Goal: Task Accomplishment & Management: Manage account settings

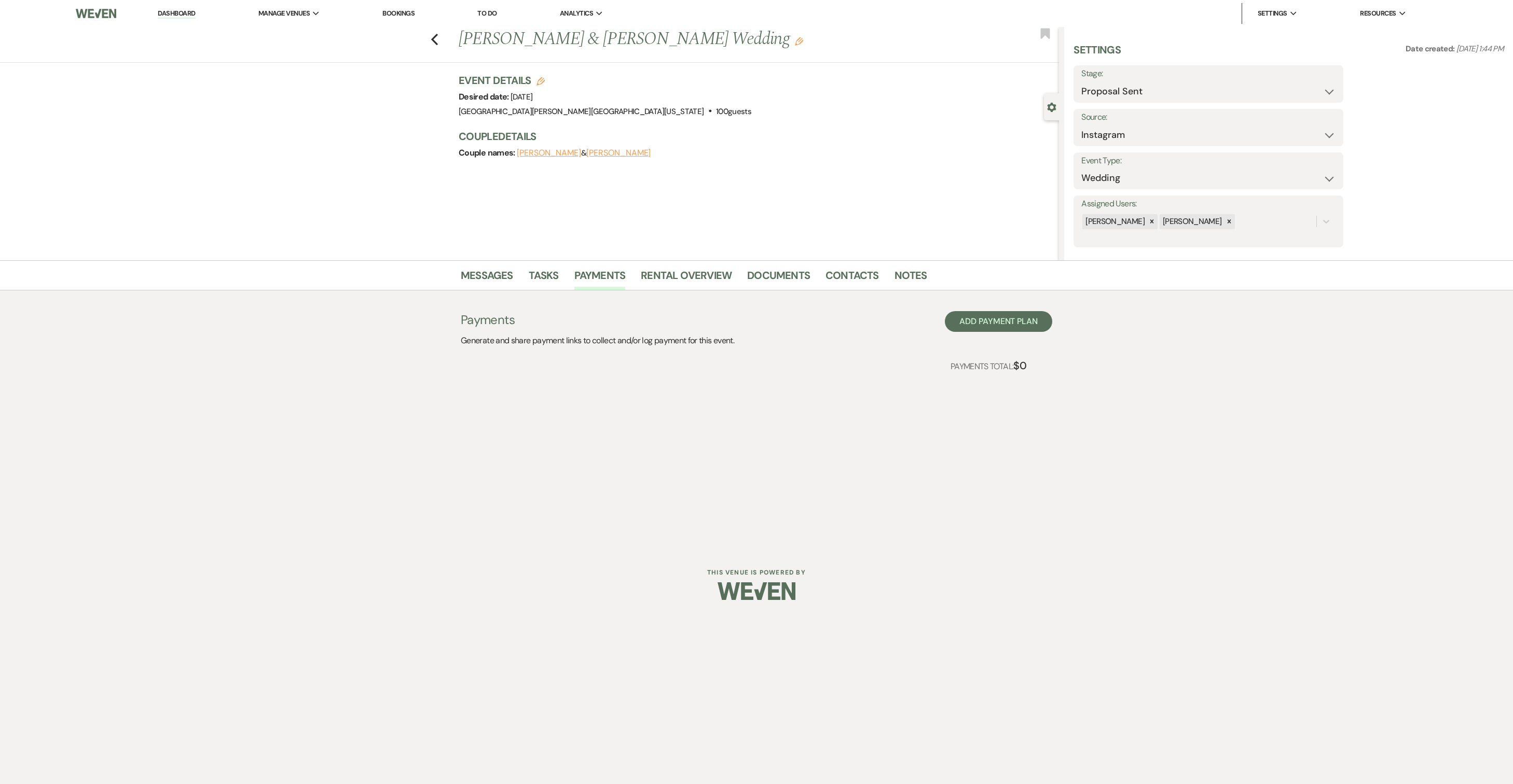
select select "6"
select select "7"
click at [433, 34] on icon "Previous" at bounding box center [434, 39] width 8 height 12
select select "6"
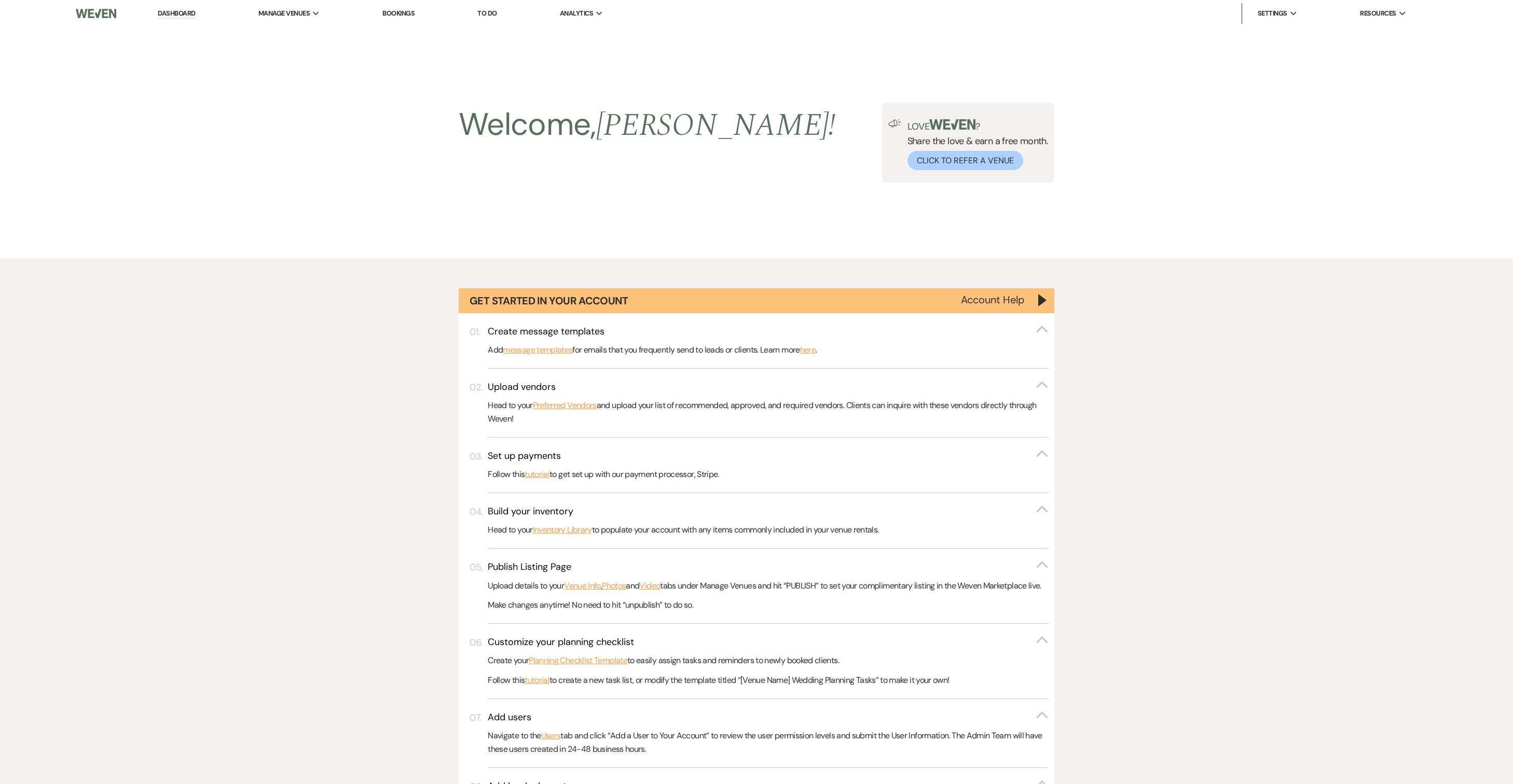
scroll to position [337, 0]
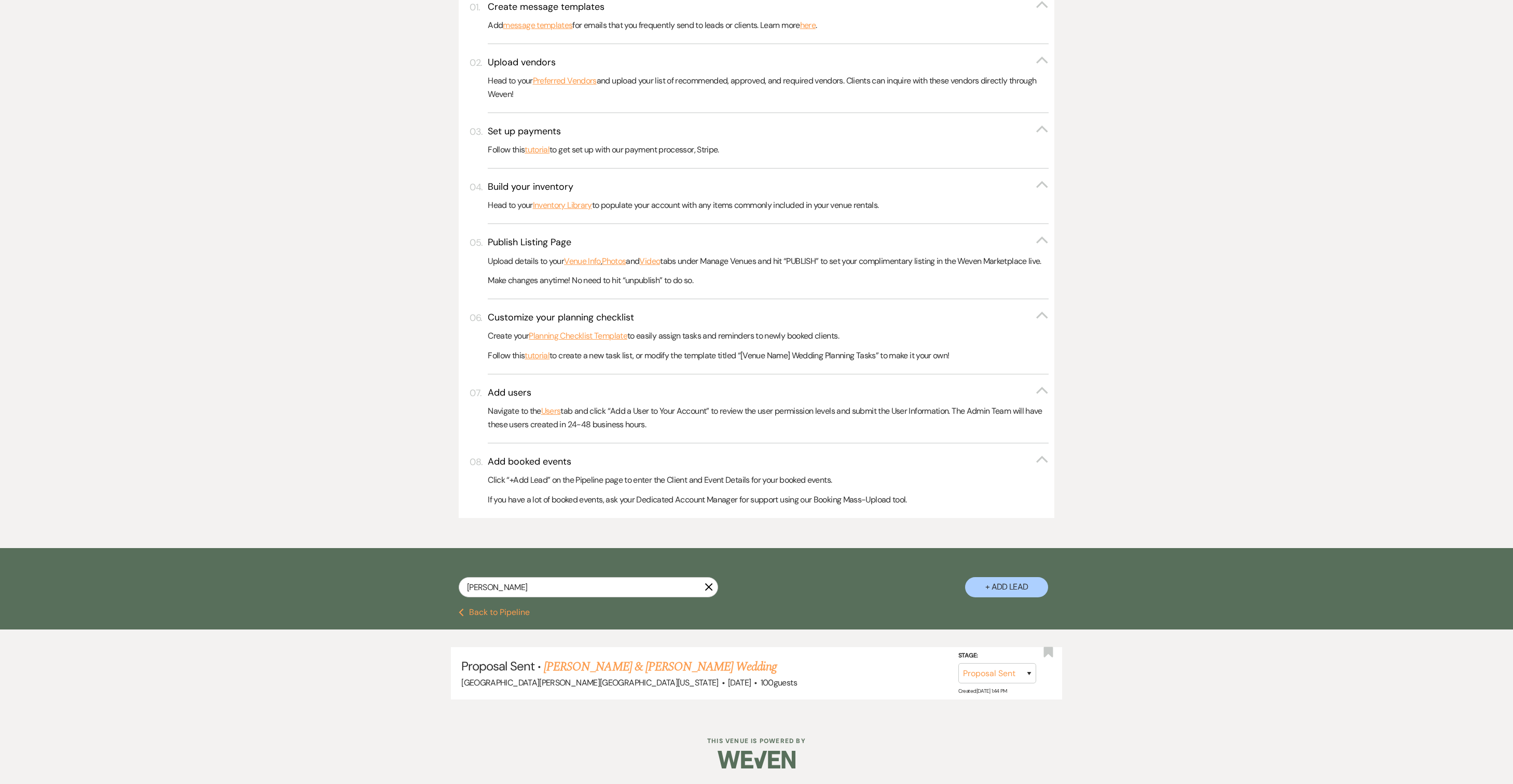
click at [704, 591] on icon "X" at bounding box center [708, 586] width 8 height 8
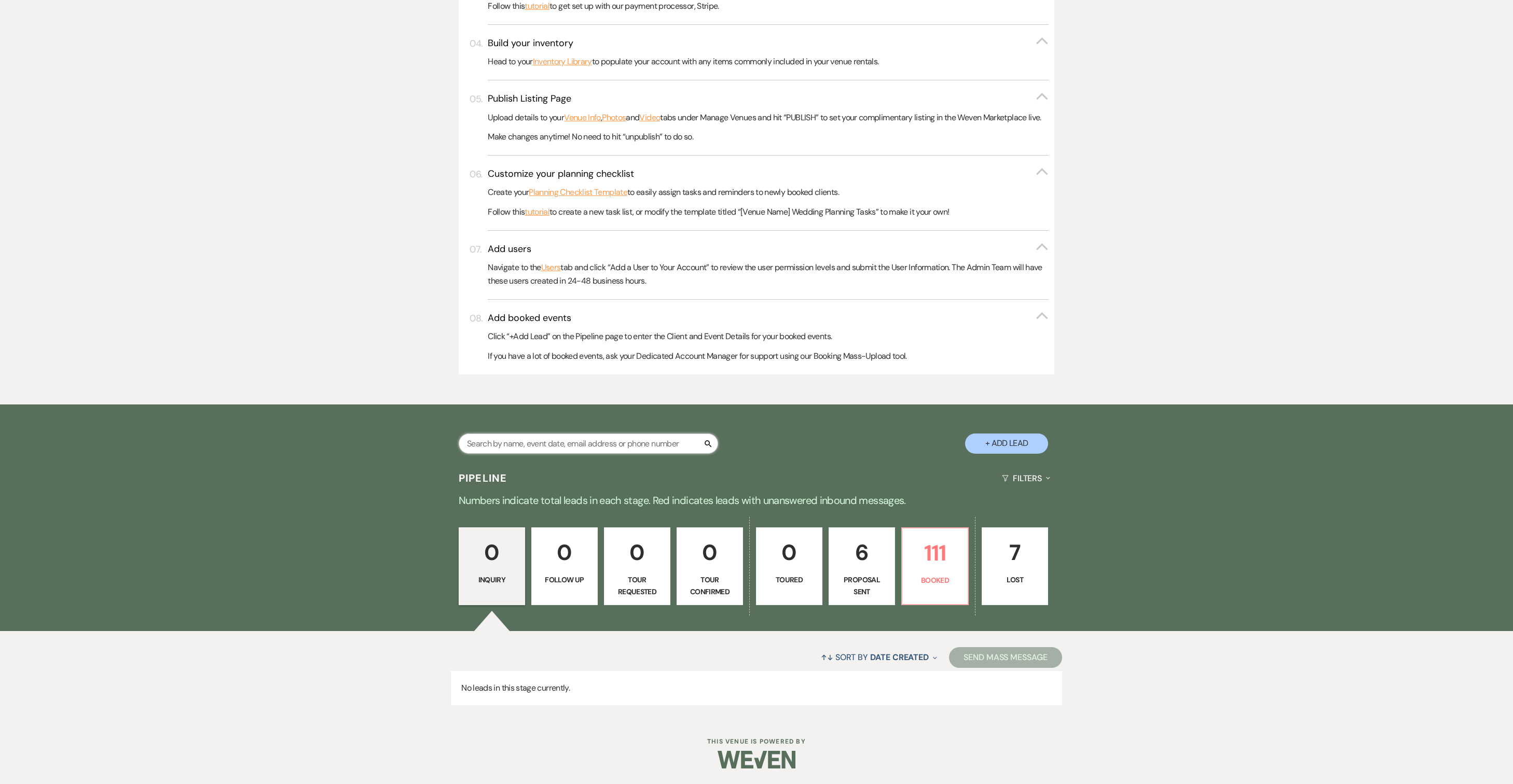
click at [506, 433] on input "text" at bounding box center [588, 443] width 259 height 20
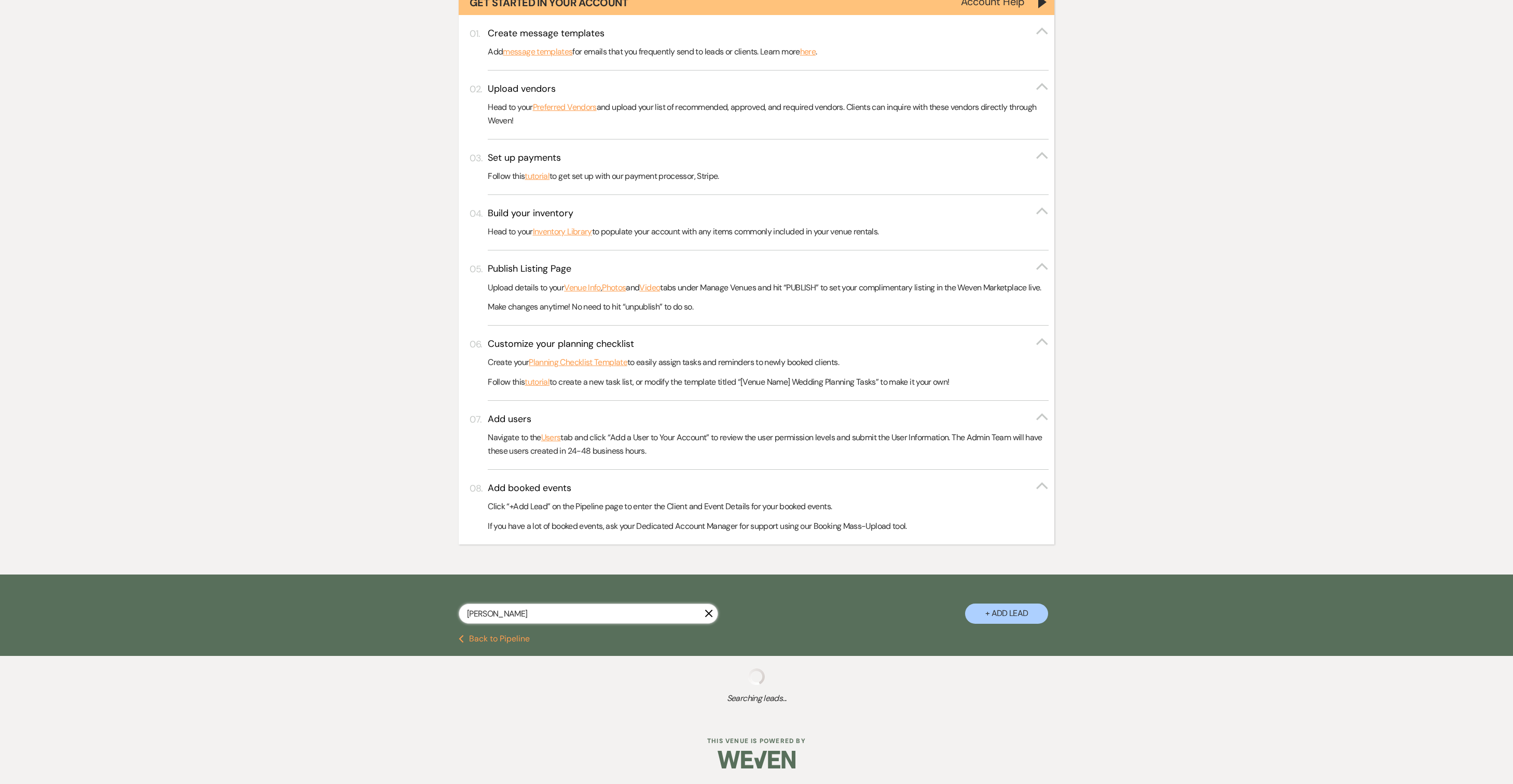
scroll to position [337, 0]
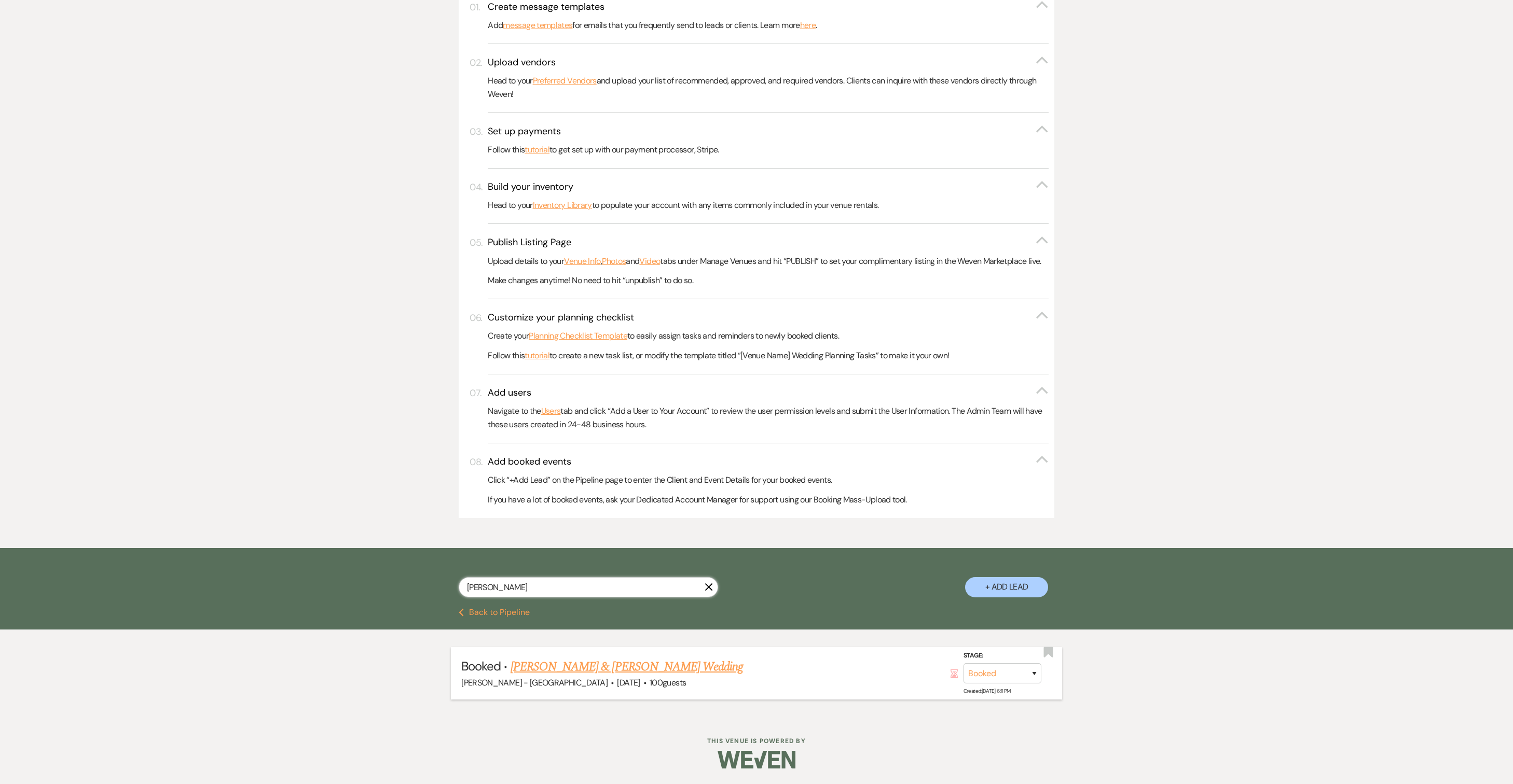
type input "[PERSON_NAME]"
click at [596, 676] on link "[PERSON_NAME] & [PERSON_NAME] Wedding" at bounding box center [627, 667] width 233 height 19
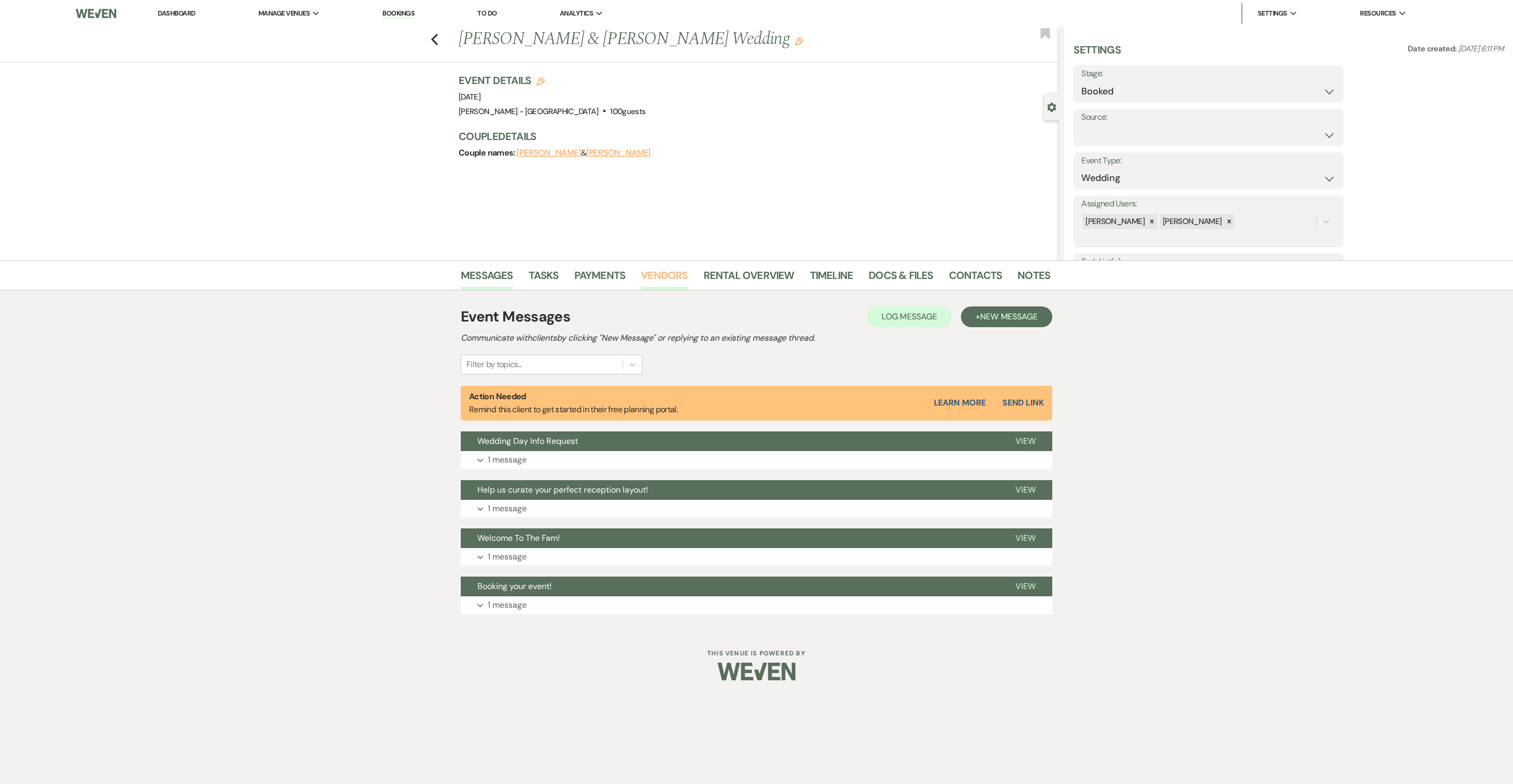
click at [665, 271] on link "Vendors" at bounding box center [664, 279] width 47 height 23
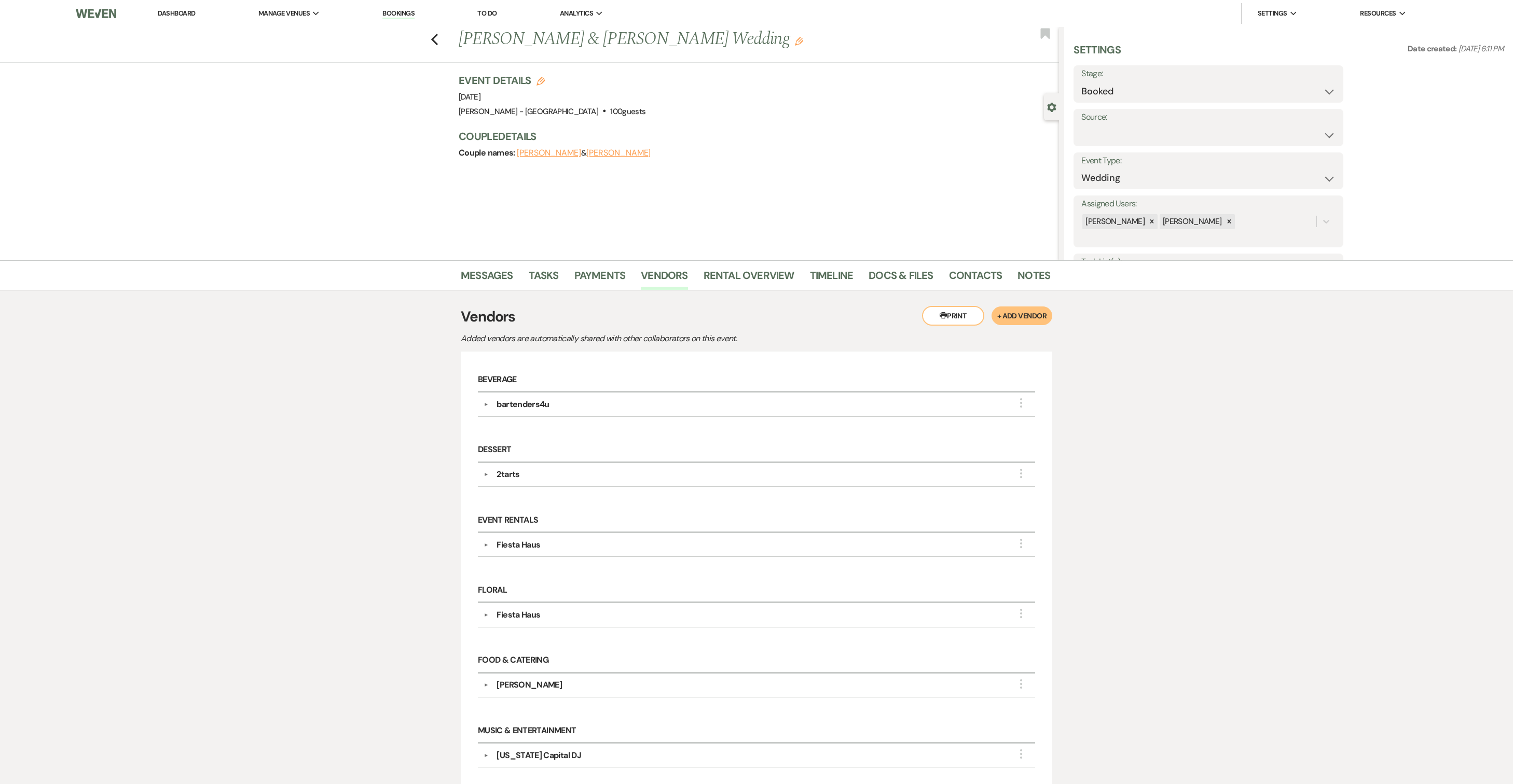
click at [487, 407] on button "▼" at bounding box center [485, 404] width 12 height 5
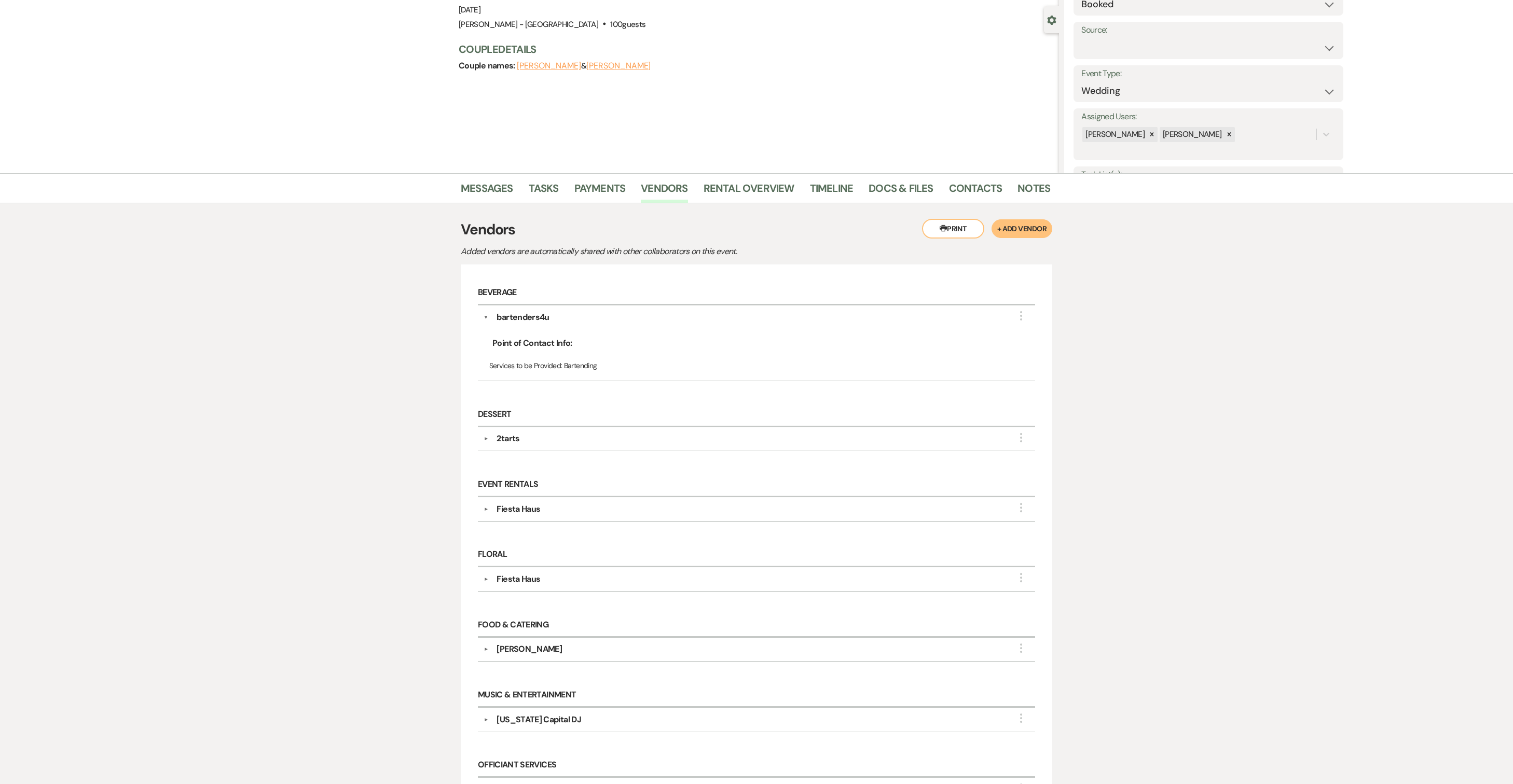
scroll to position [71, 0]
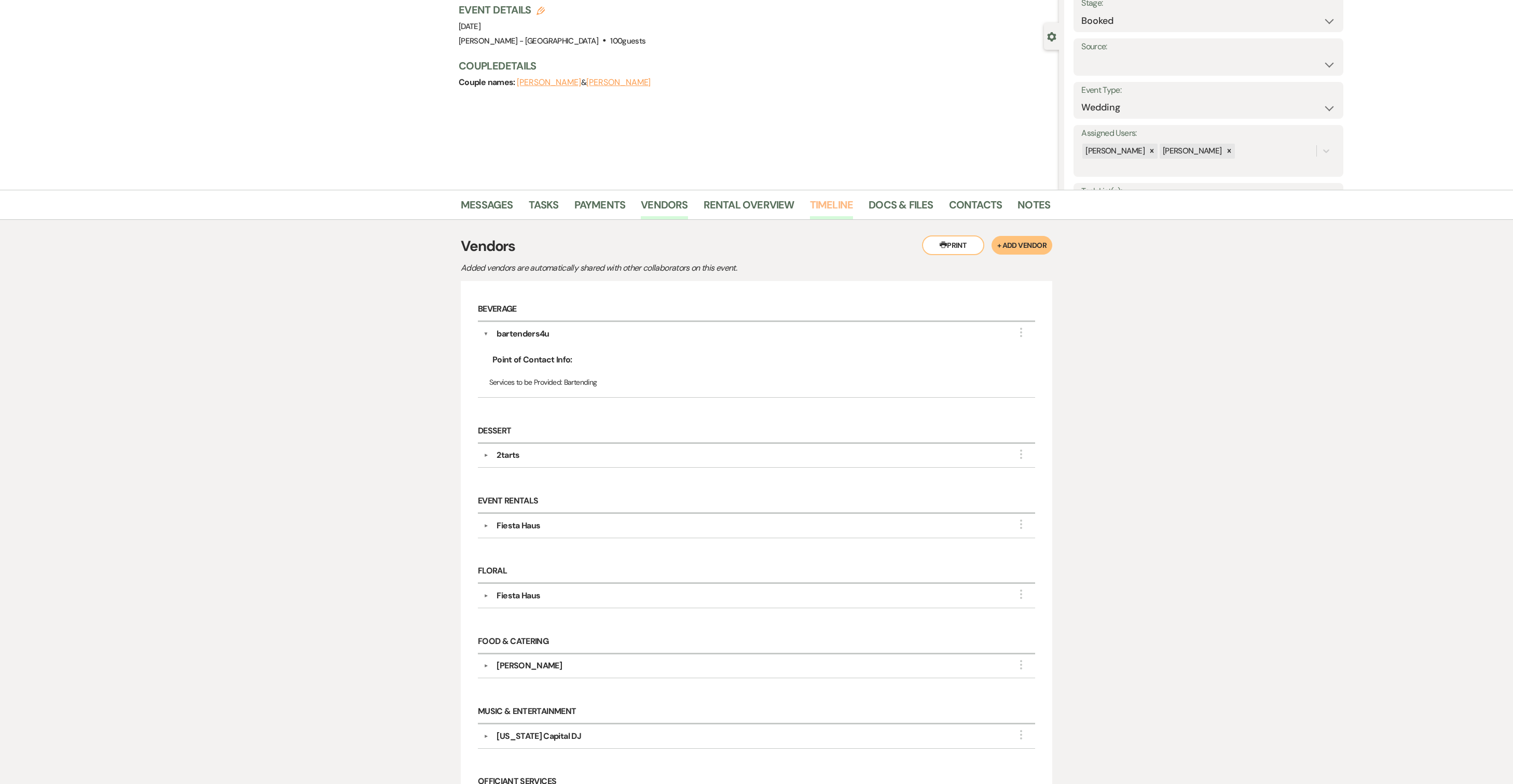
click at [841, 204] on link "Timeline" at bounding box center [831, 208] width 43 height 23
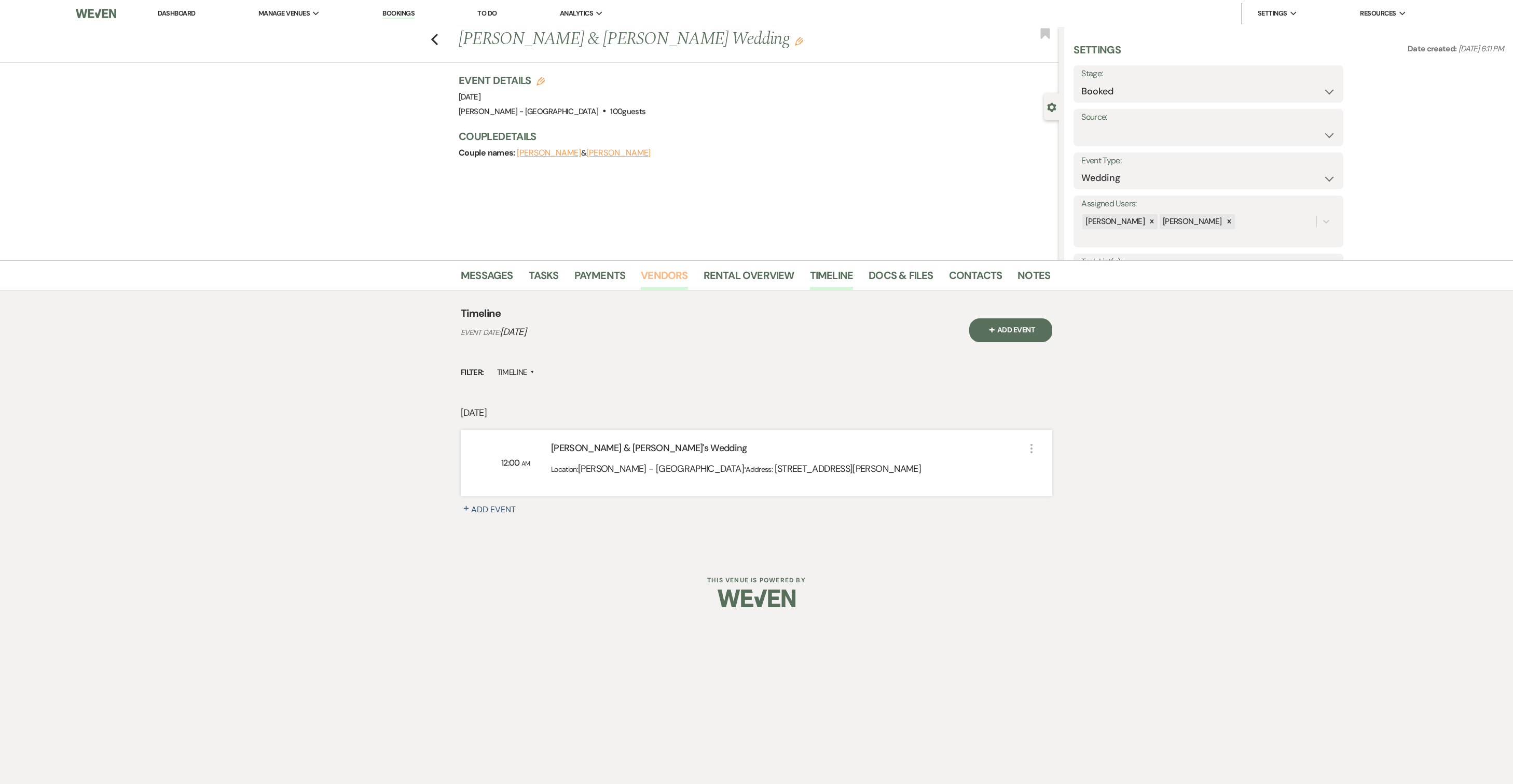
click at [672, 276] on link "Vendors" at bounding box center [664, 279] width 47 height 23
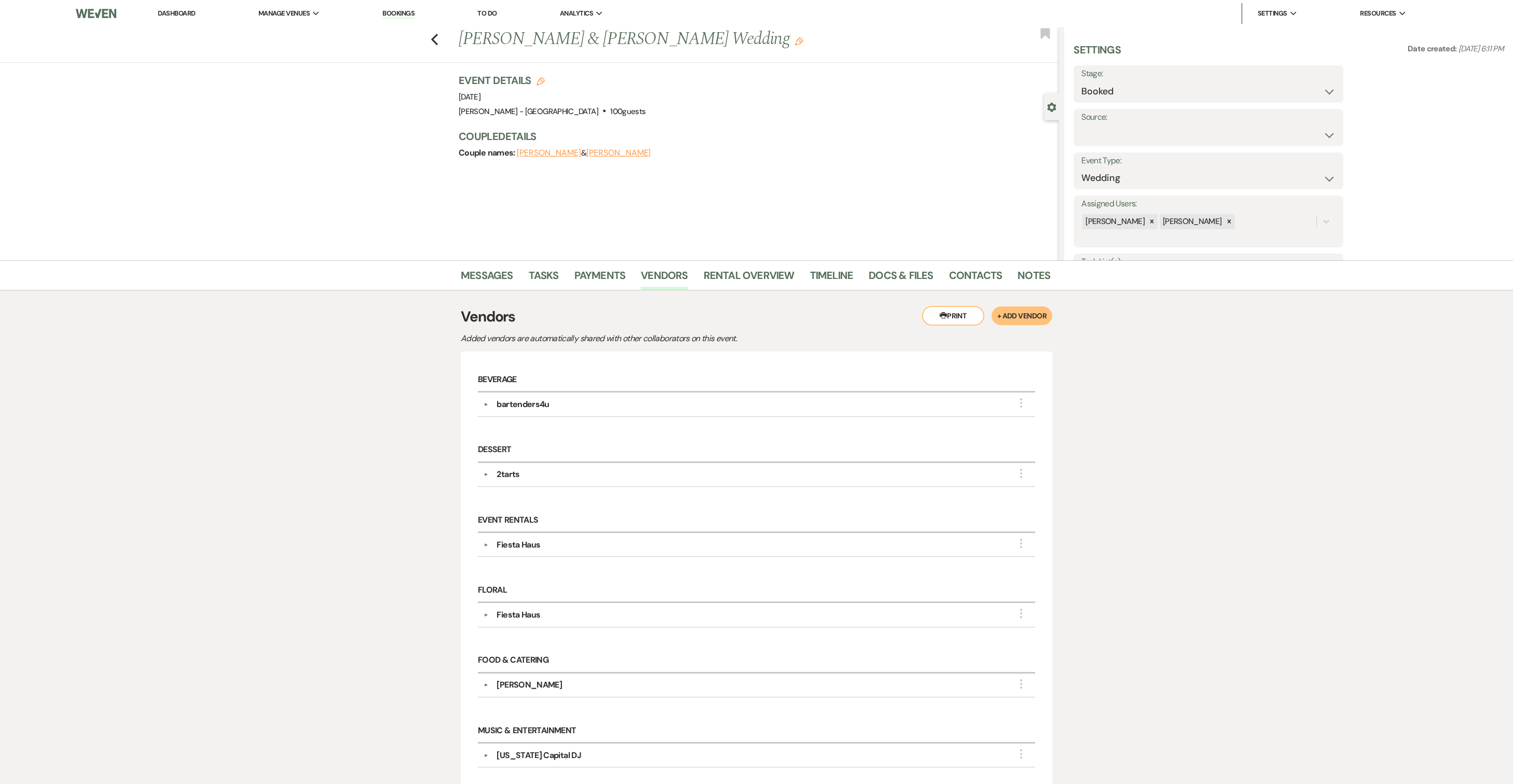
click at [519, 411] on div "bartenders4u" at bounding box center [522, 404] width 53 height 12
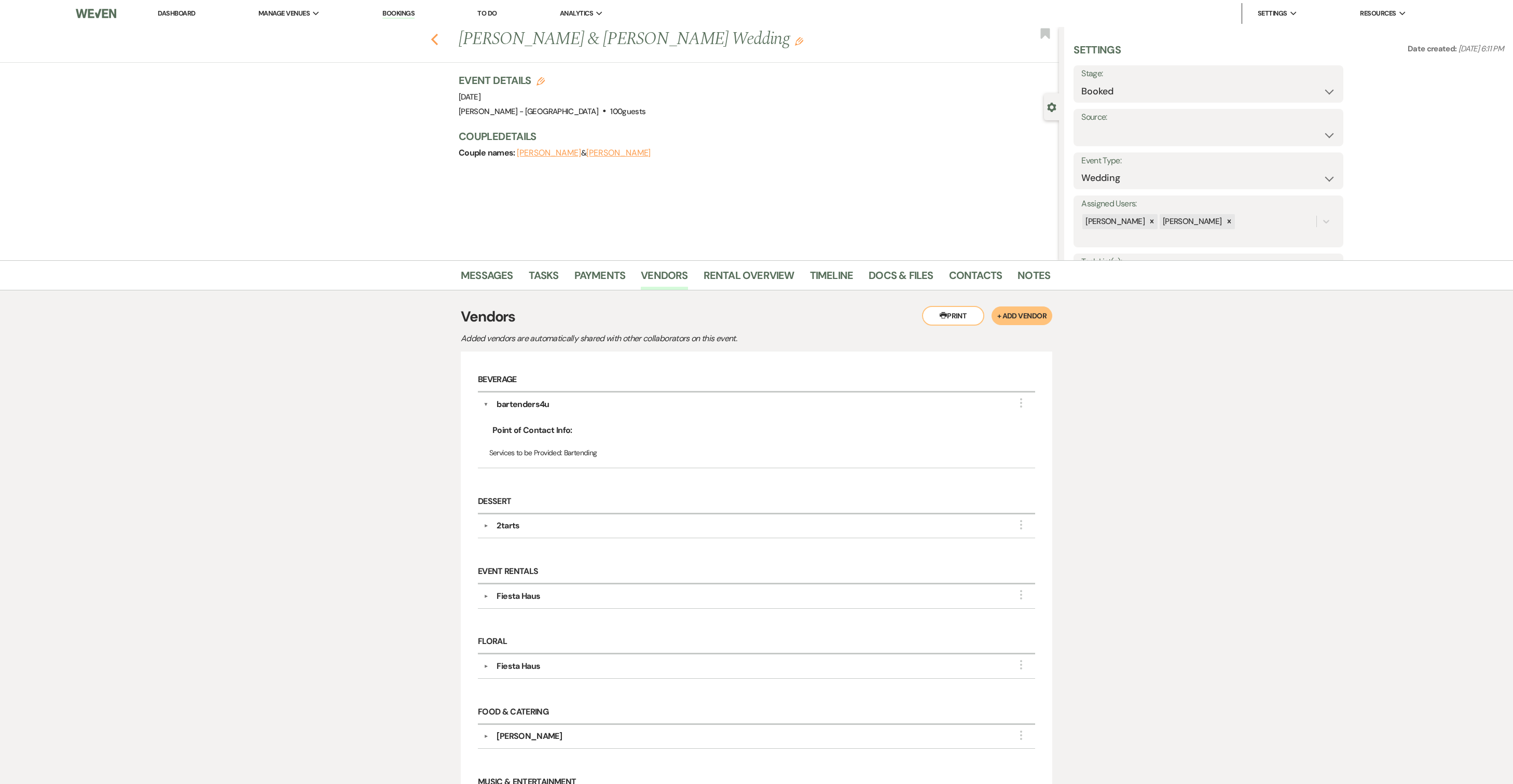
click at [433, 38] on use "button" at bounding box center [434, 40] width 6 height 12
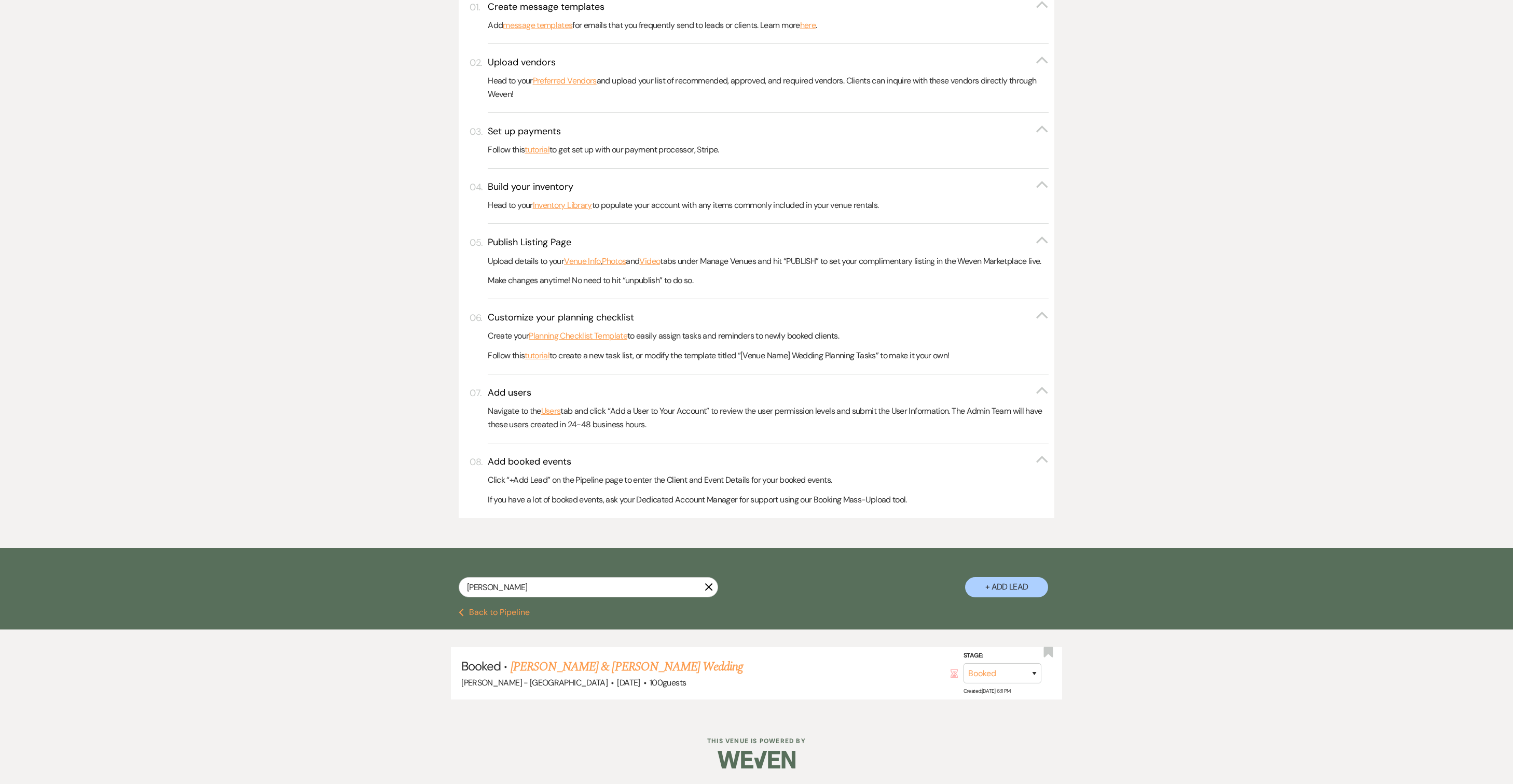
click at [708, 591] on icon "X" at bounding box center [708, 586] width 8 height 8
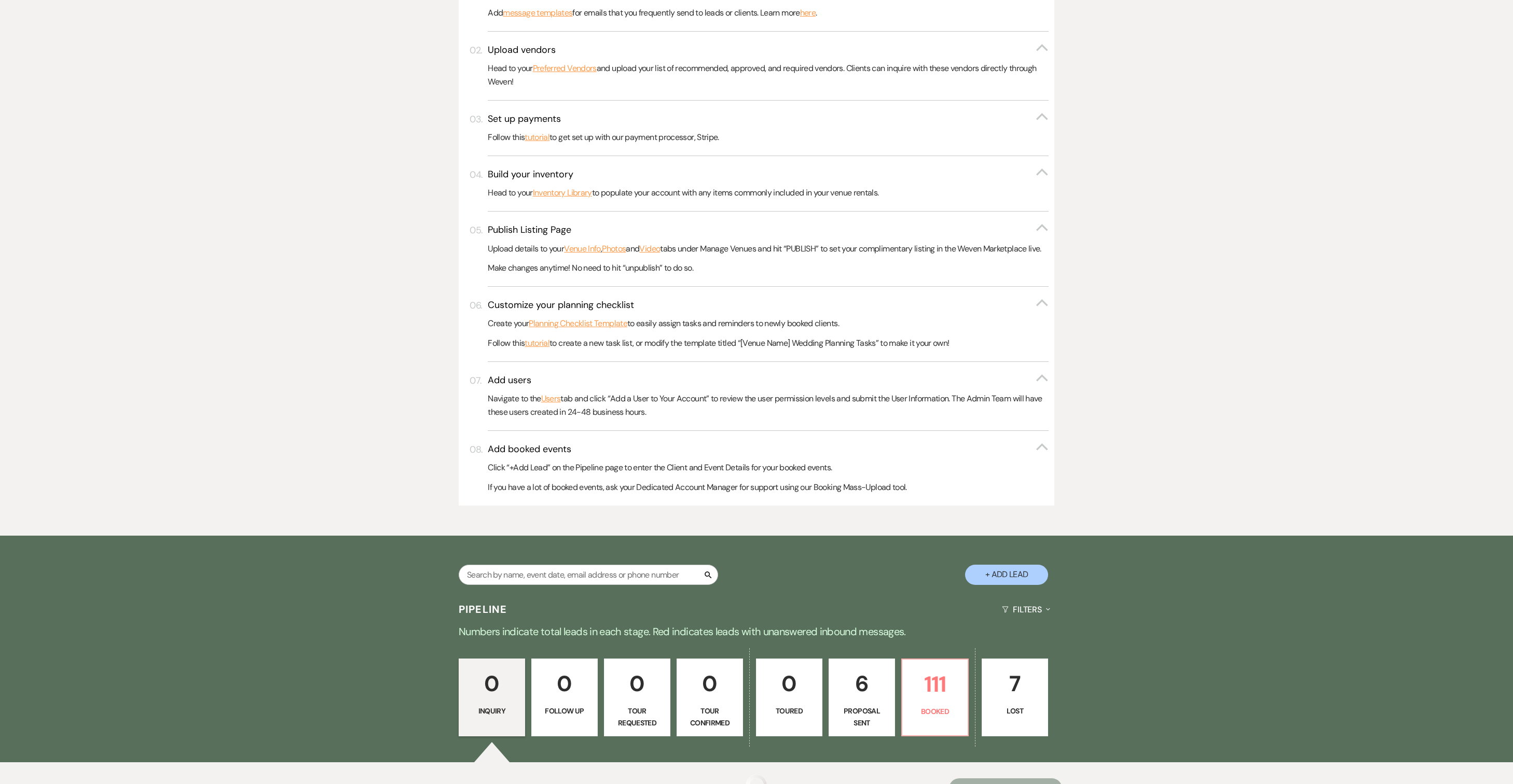
scroll to position [518, 0]
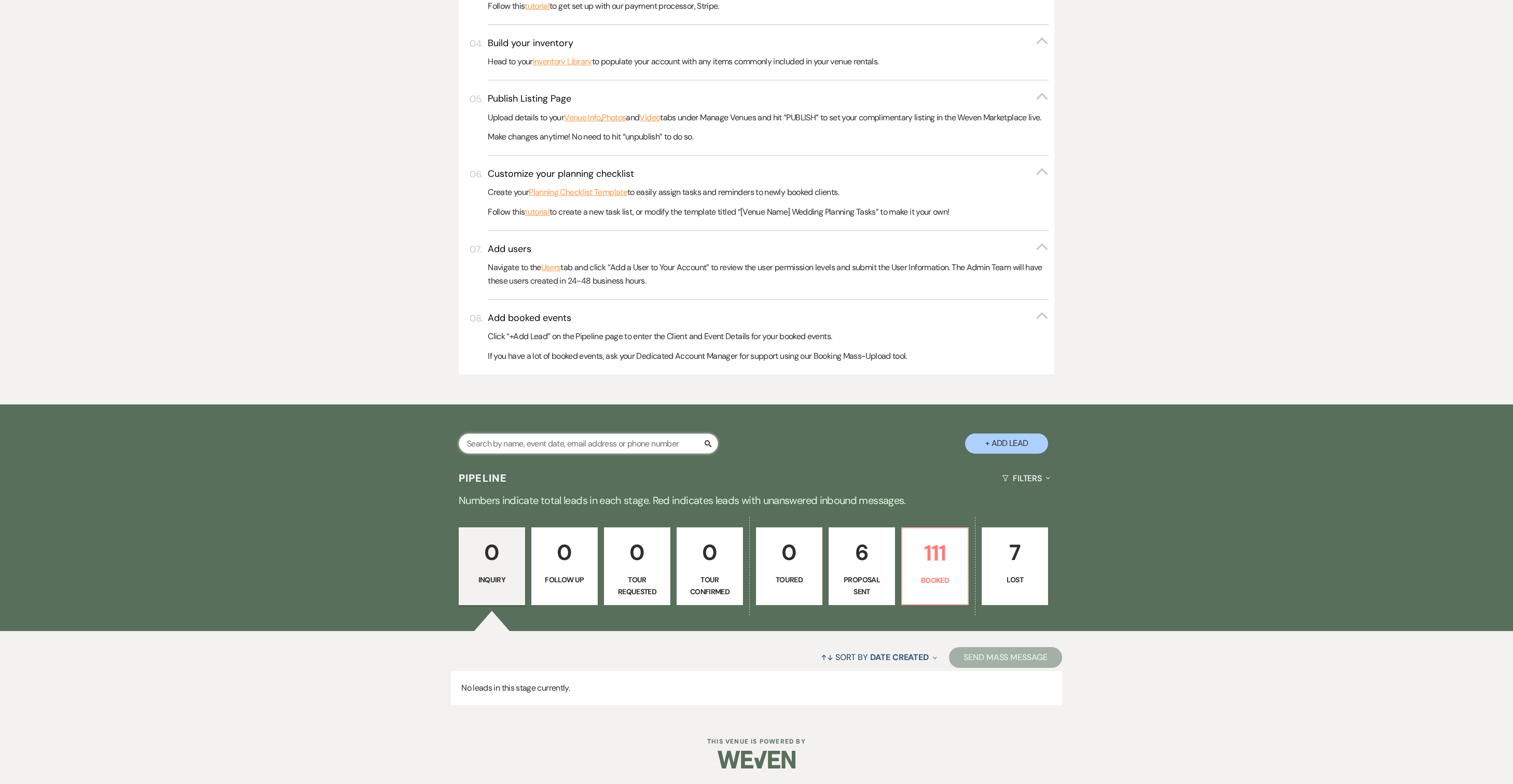
click at [580, 433] on input "text" at bounding box center [588, 443] width 259 height 20
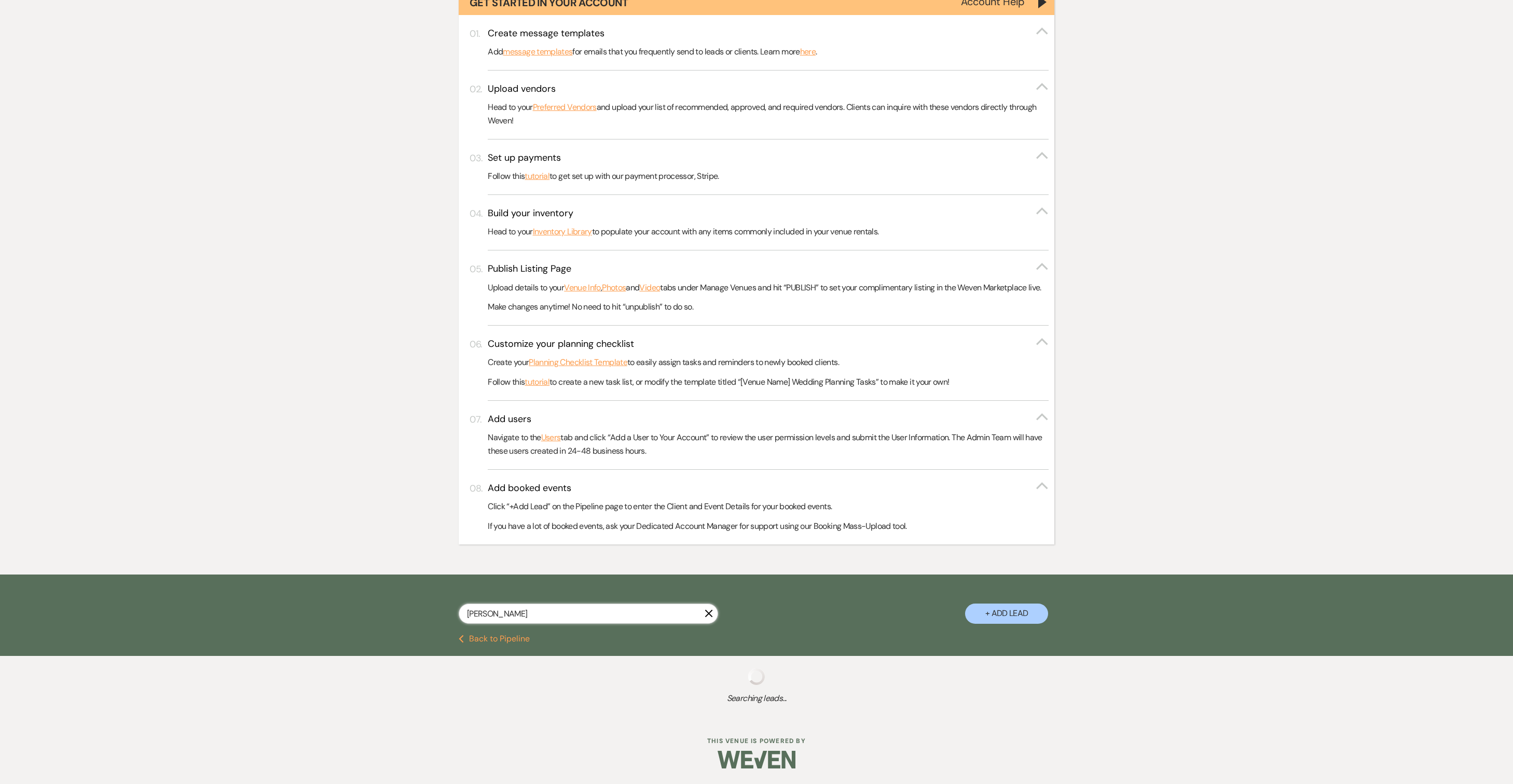
scroll to position [337, 0]
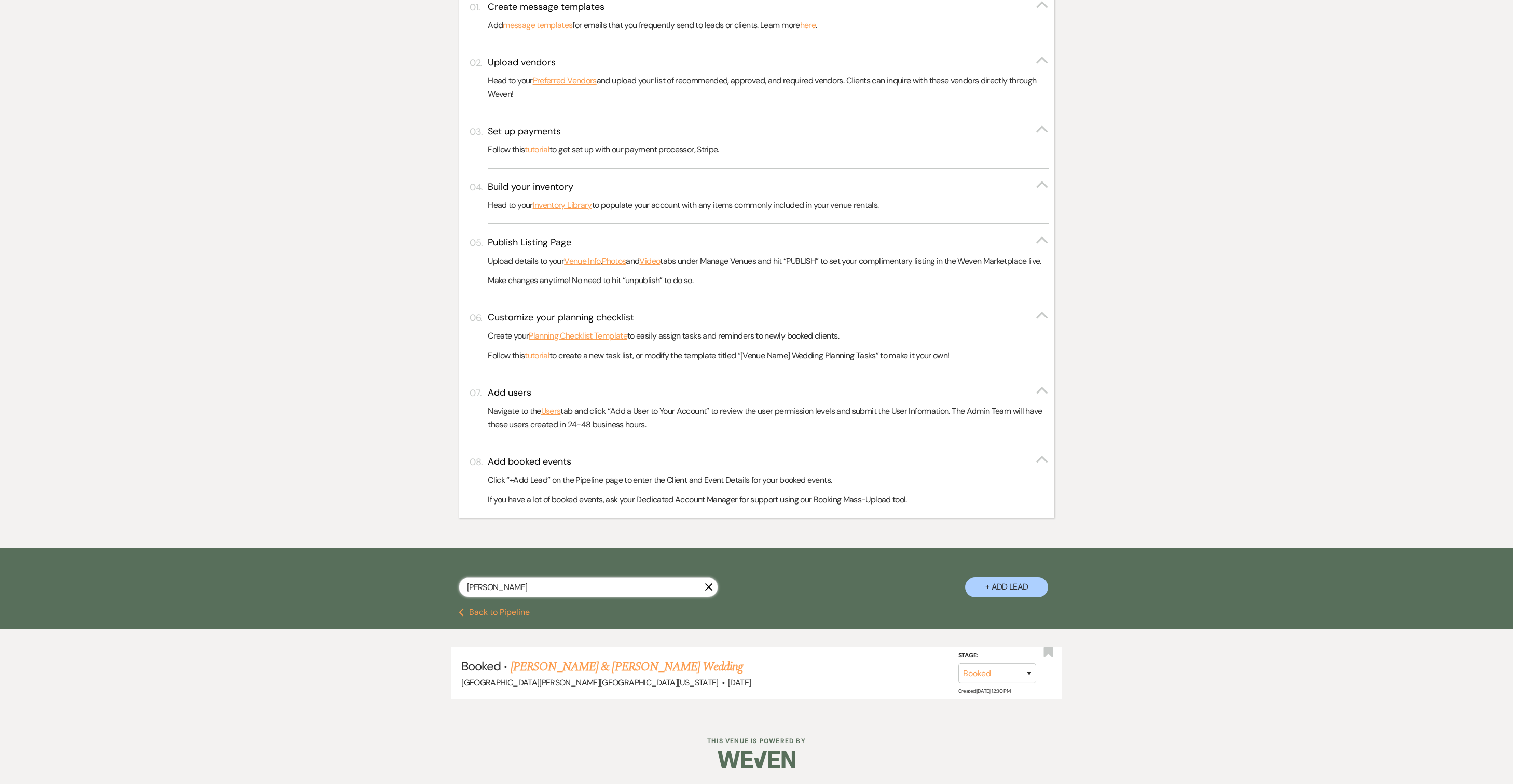
type input "[PERSON_NAME]"
drag, startPoint x: 580, startPoint y: 423, endPoint x: 592, endPoint y: 687, distance: 264.3
click at [592, 676] on link "[PERSON_NAME] & [PERSON_NAME] Wedding" at bounding box center [627, 667] width 233 height 19
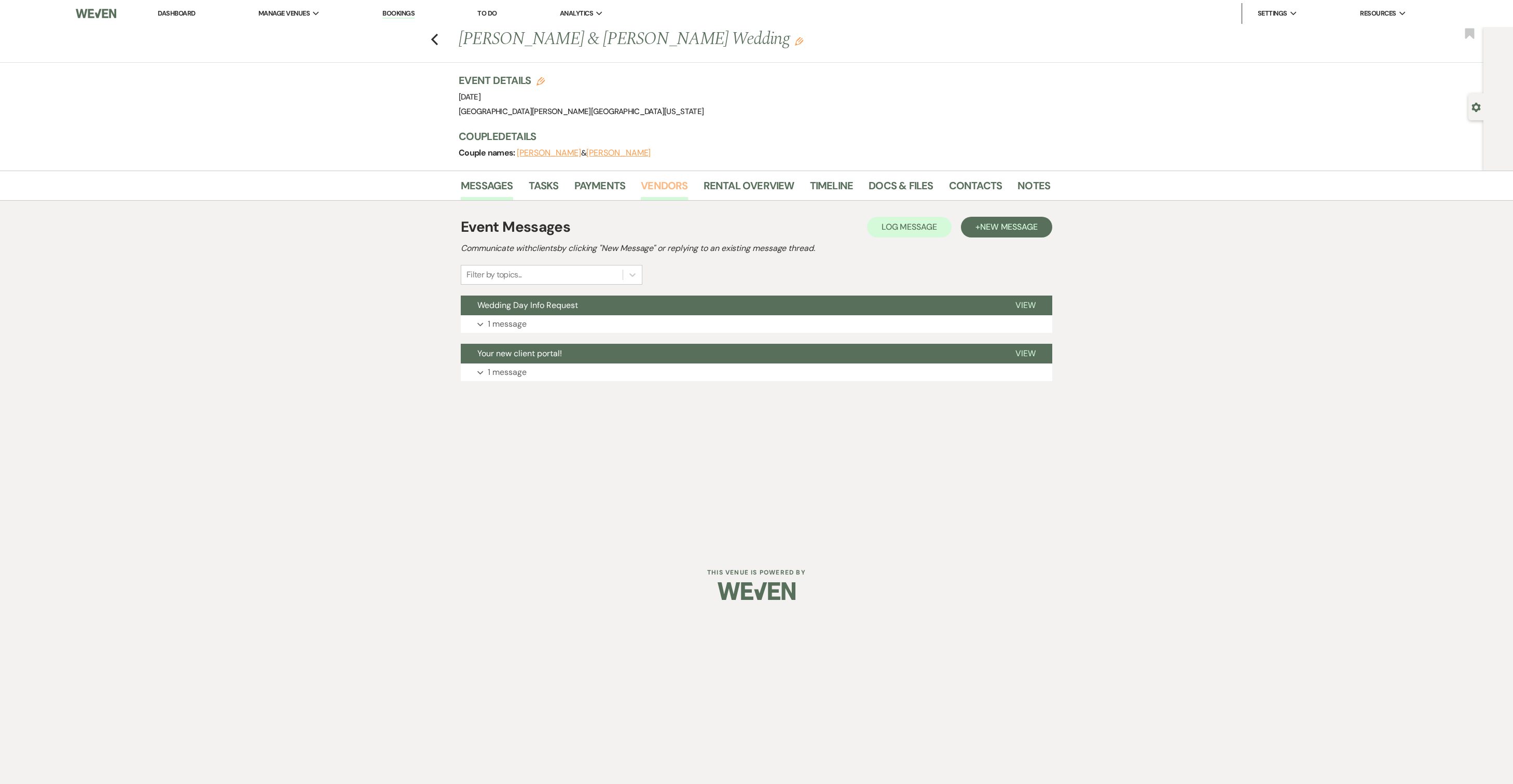
click at [670, 186] on link "Vendors" at bounding box center [664, 189] width 47 height 23
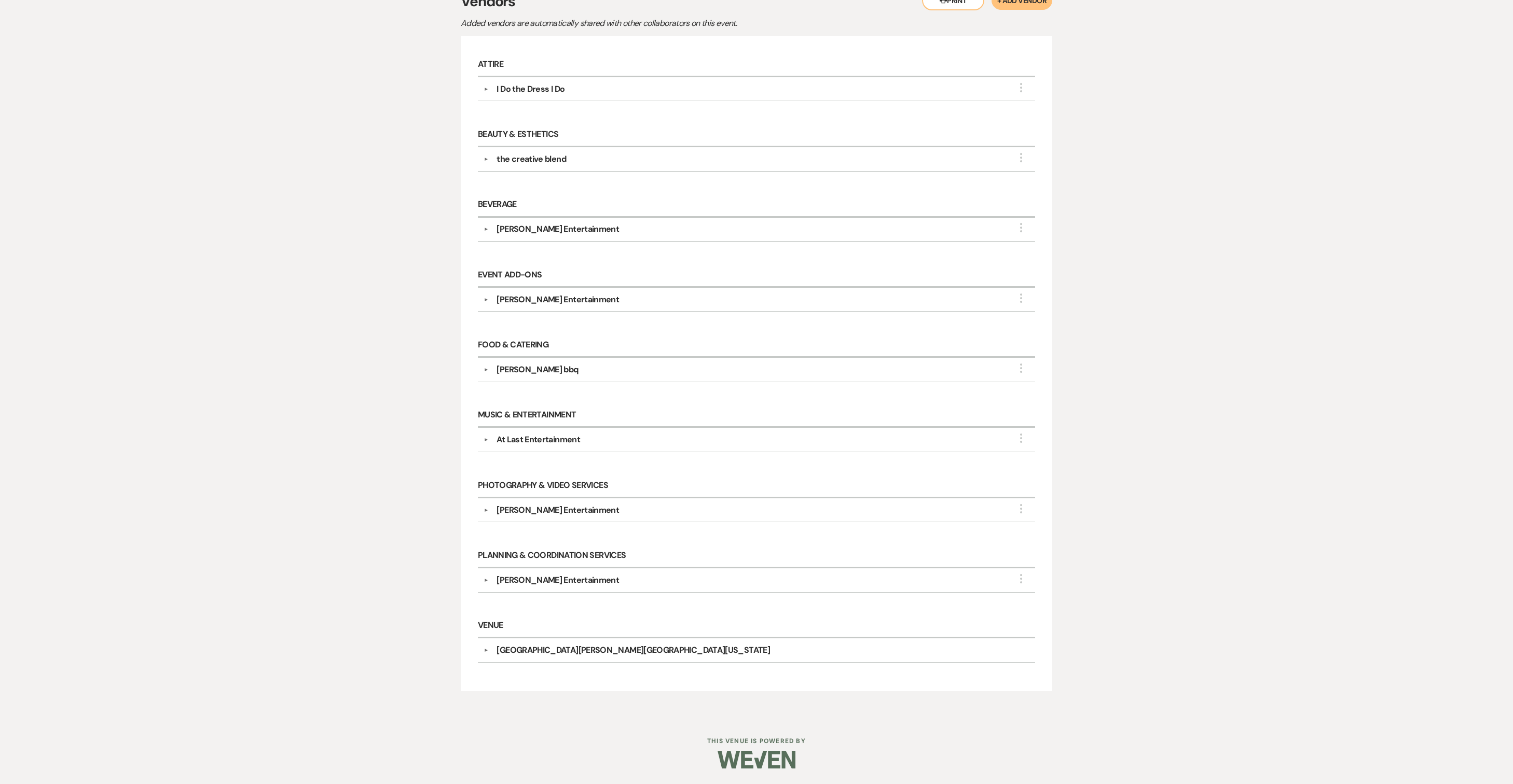
scroll to position [250, 0]
click at [487, 583] on button "▼" at bounding box center [485, 580] width 12 height 5
